Goal: Task Accomplishment & Management: Manage account settings

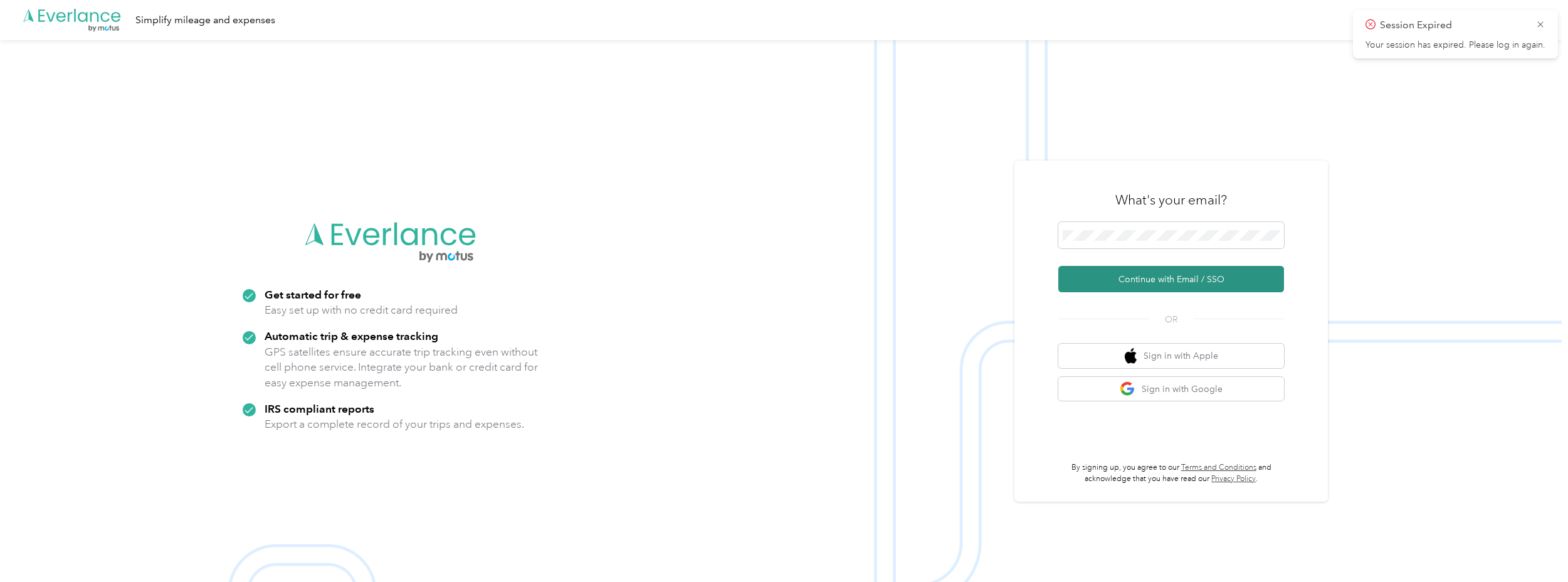
click at [1189, 280] on button "Continue with Email / SSO" at bounding box center [1171, 279] width 225 height 26
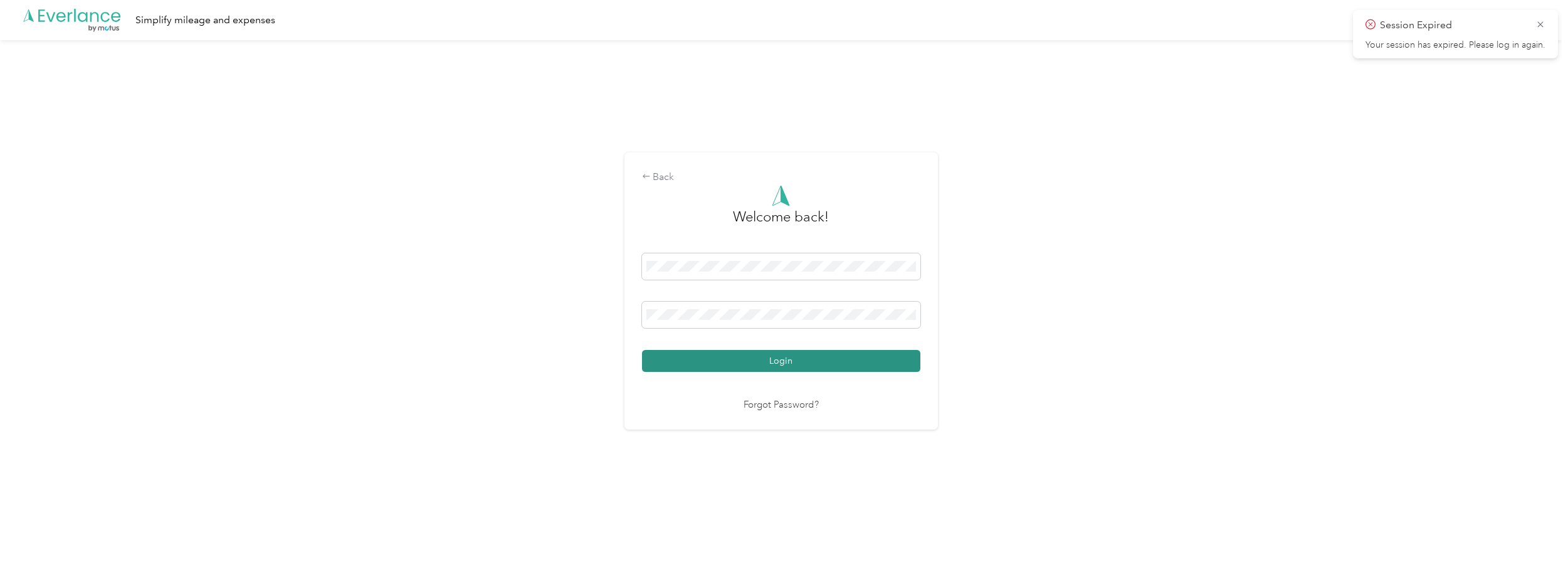
click at [793, 363] on button "Login" at bounding box center [781, 361] width 279 height 22
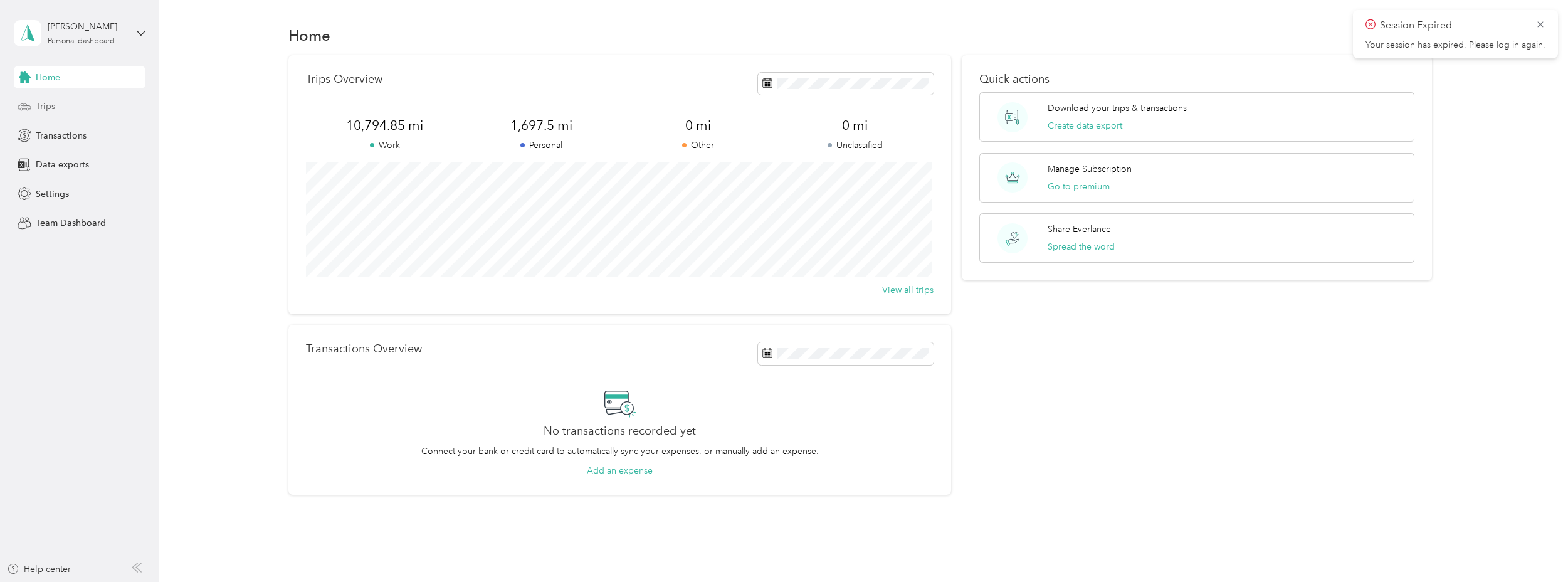
click at [64, 114] on div "Trips" at bounding box center [79, 106] width 131 height 23
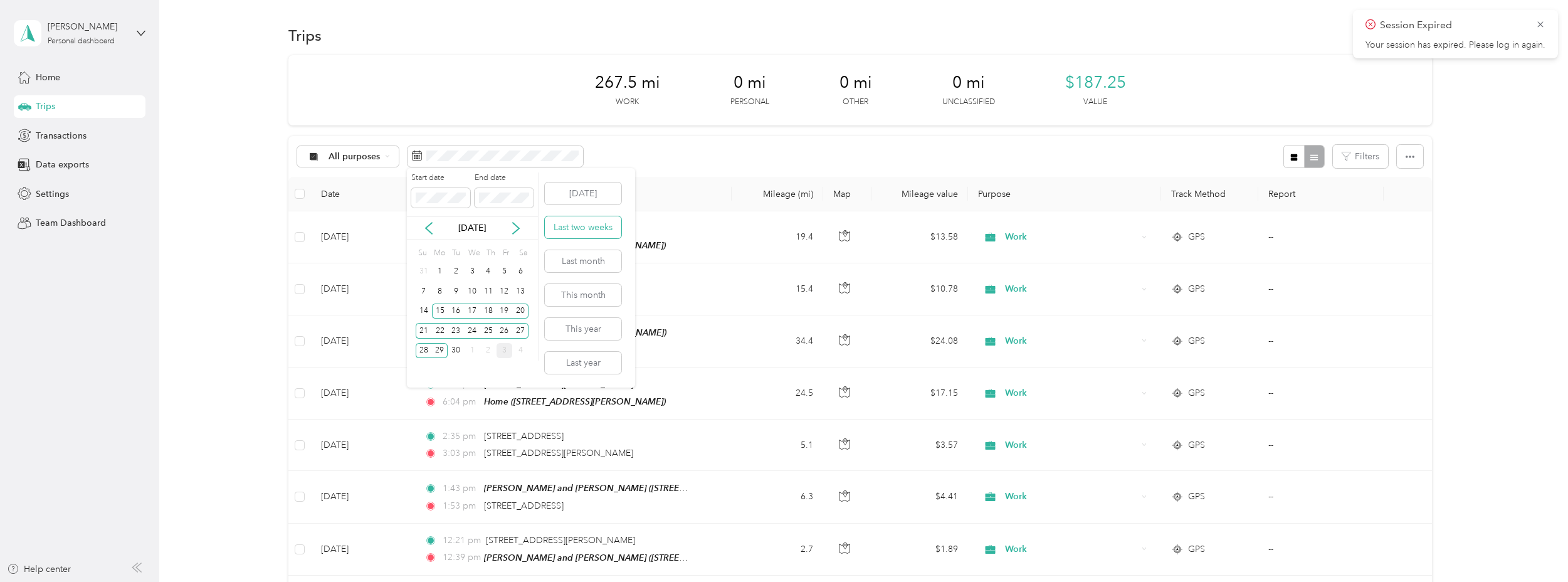
click at [588, 228] on button "Last two weeks" at bounding box center [583, 227] width 76 height 22
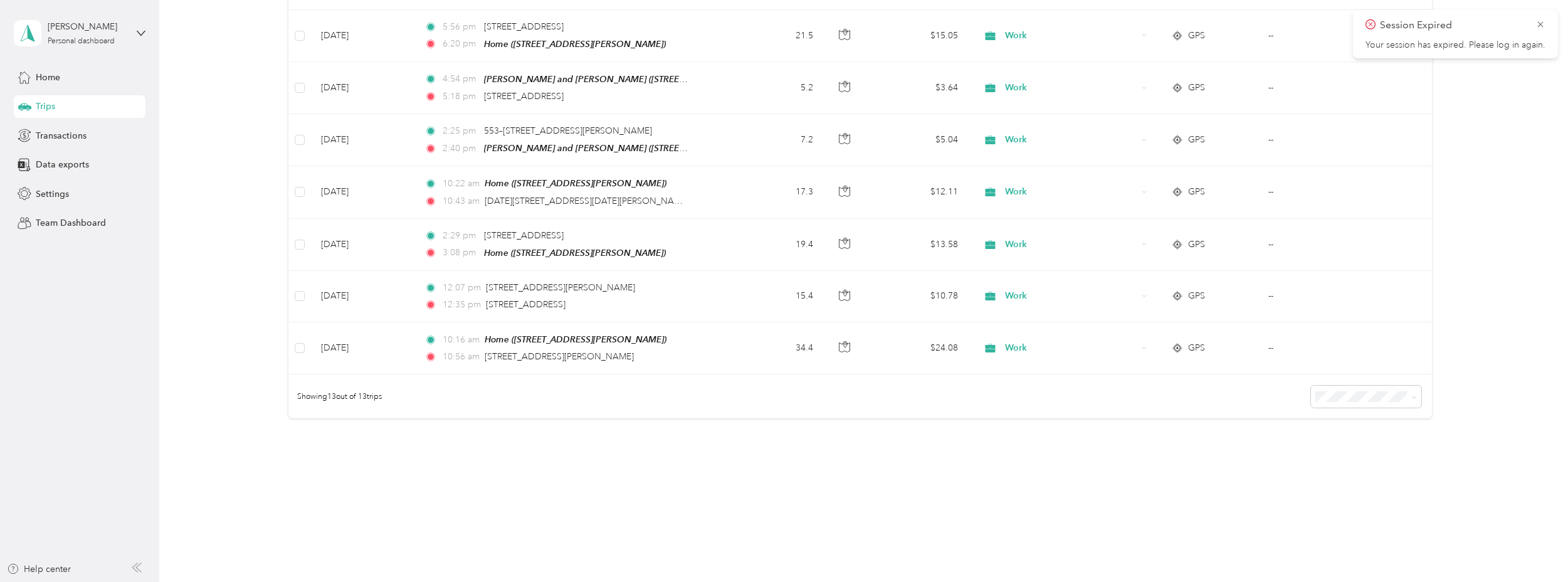
scroll to position [513, 0]
click at [1354, 457] on span "100 per load" at bounding box center [1342, 457] width 52 height 11
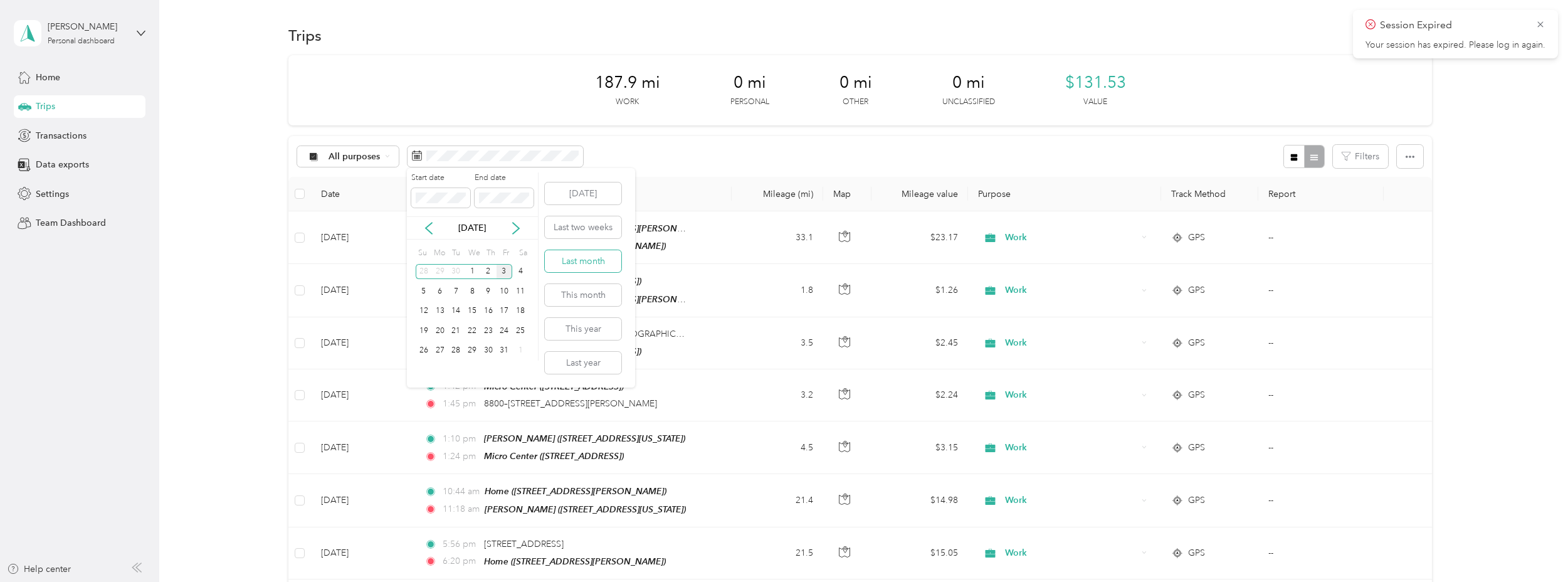
click at [590, 267] on button "Last month" at bounding box center [583, 261] width 76 height 22
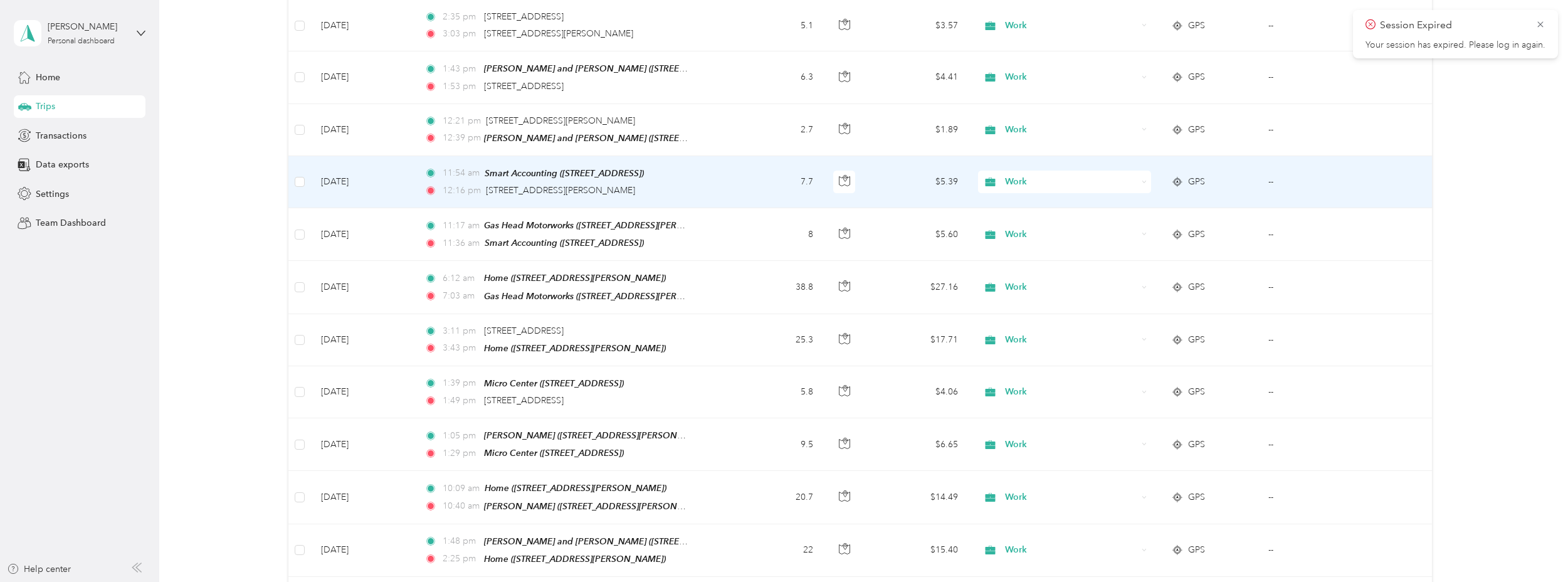
scroll to position [368, 0]
